Goal: Task Accomplishment & Management: Use online tool/utility

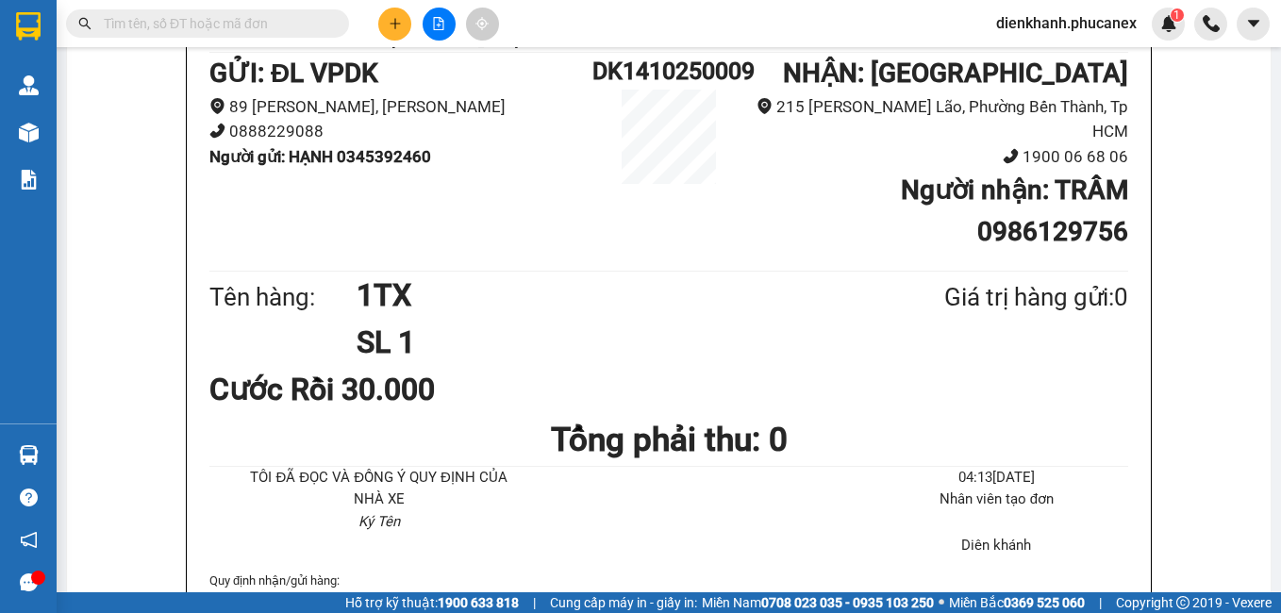
scroll to position [377, 0]
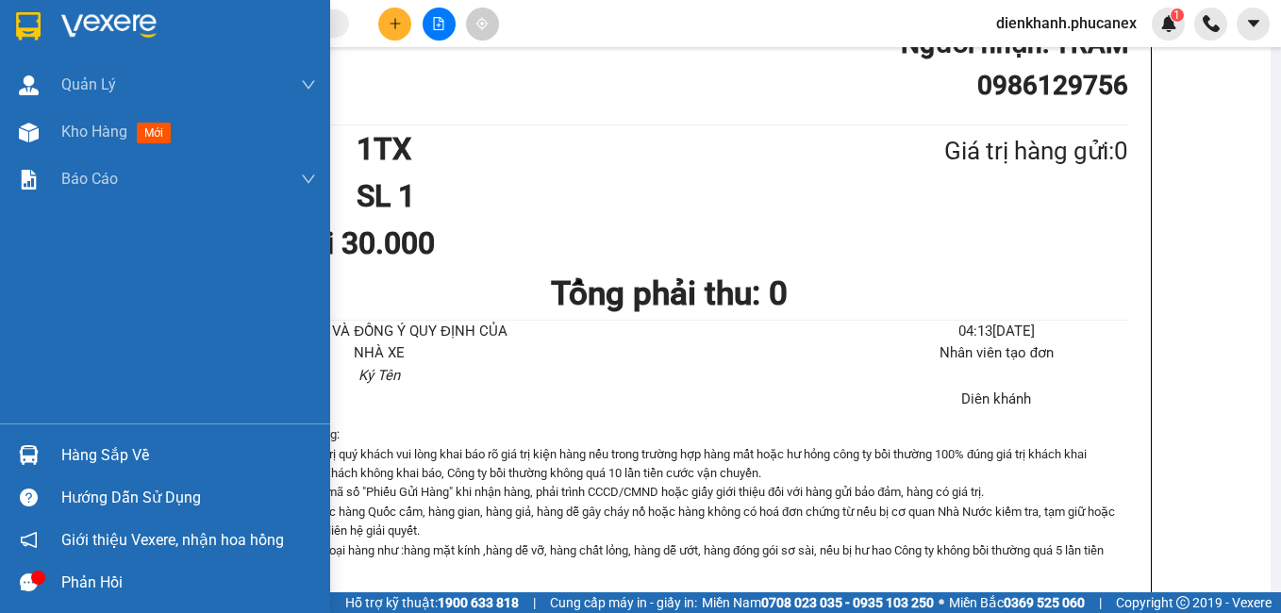
click at [58, 32] on div at bounding box center [165, 30] width 330 height 61
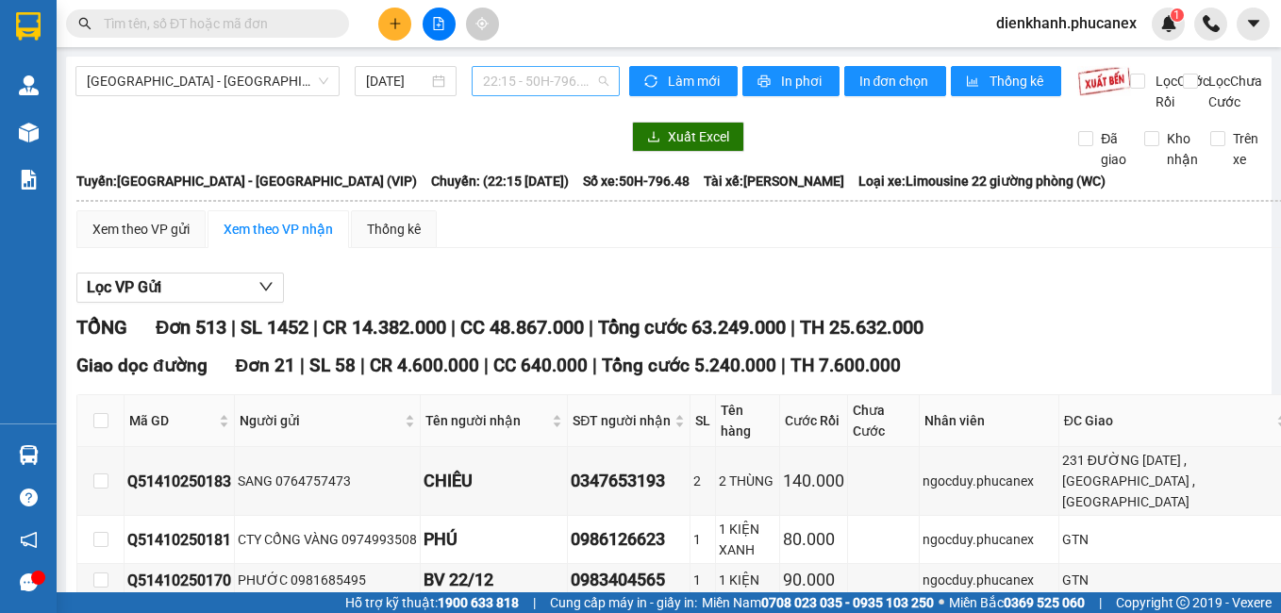
click at [565, 77] on span "22:15 - 50H-796.48" at bounding box center [545, 81] width 125 height 28
click at [199, 79] on span "[GEOGRAPHIC_DATA] - [GEOGRAPHIC_DATA] (VIP)" at bounding box center [207, 81] width 241 height 28
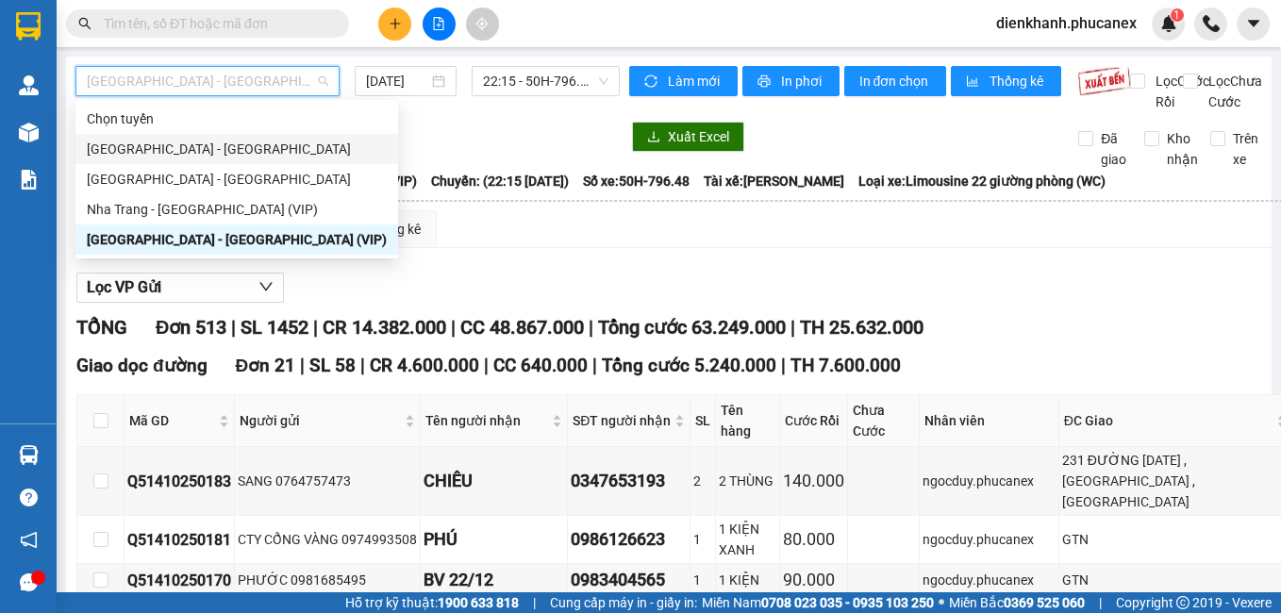
drag, startPoint x: 191, startPoint y: 183, endPoint x: 187, endPoint y: 150, distance: 33.4
click at [187, 150] on div "Chọn tuyến [GEOGRAPHIC_DATA] - [GEOGRAPHIC_DATA] [GEOGRAPHIC_DATA] - [GEOGRAPHI…" at bounding box center [236, 179] width 323 height 151
click at [187, 150] on div "[GEOGRAPHIC_DATA] - [GEOGRAPHIC_DATA]" at bounding box center [237, 149] width 300 height 21
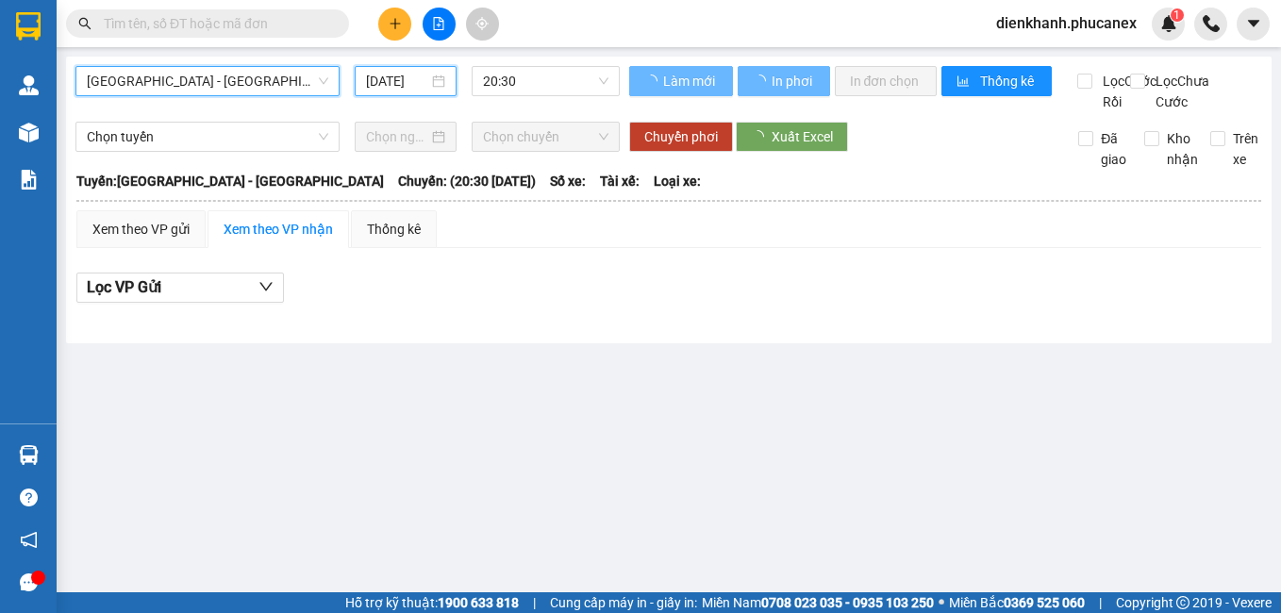
click at [373, 78] on input "[DATE]" at bounding box center [396, 81] width 61 height 21
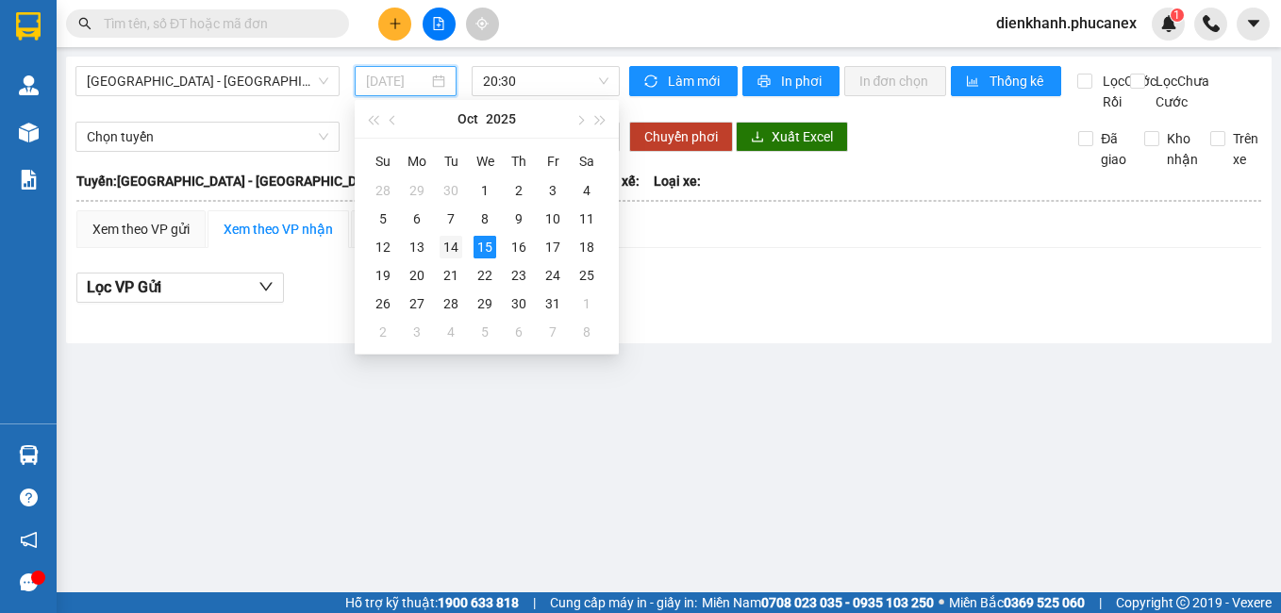
click at [458, 240] on div "14" at bounding box center [451, 247] width 23 height 23
type input "[DATE]"
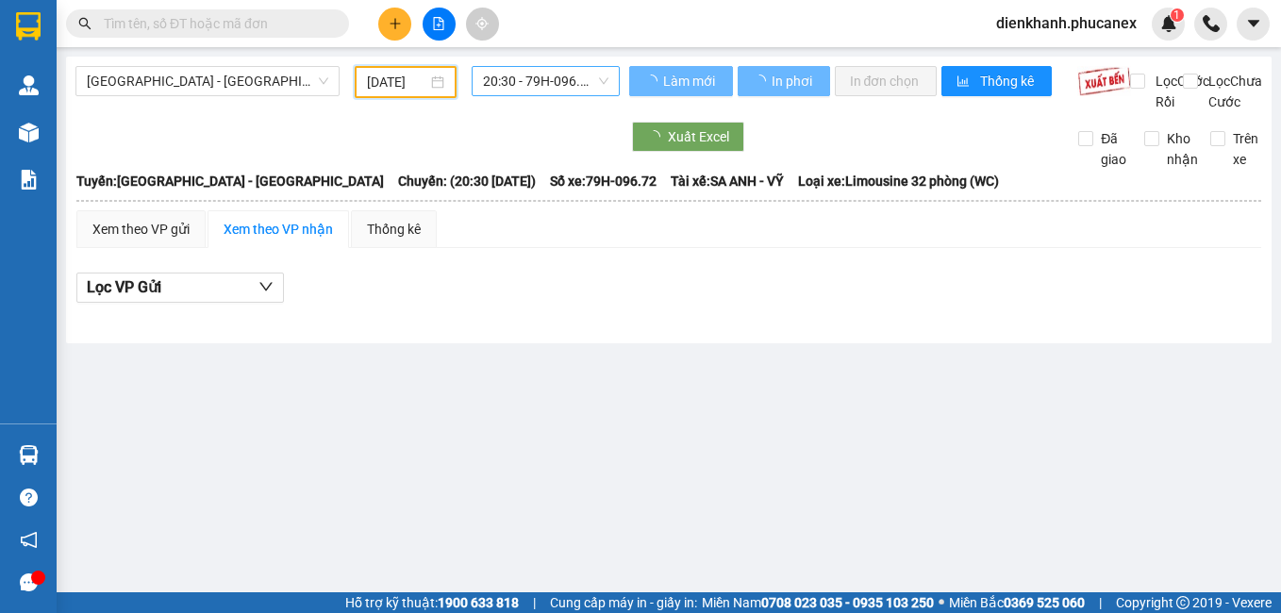
click at [536, 87] on span "20:30 - 79H-096.72" at bounding box center [545, 81] width 125 height 28
